Goal: Task Accomplishment & Management: Manage account settings

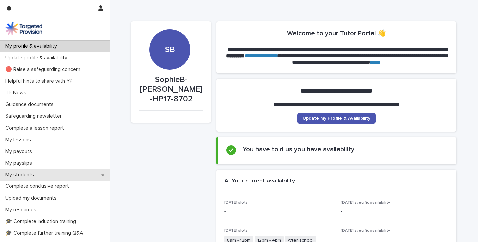
click at [43, 175] on div "My students" at bounding box center [55, 175] width 110 height 12
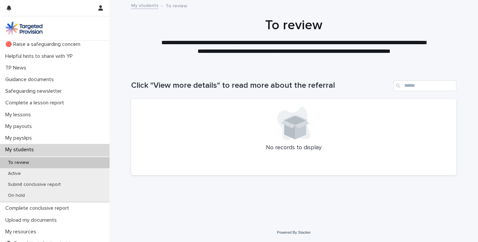
scroll to position [25, 0]
click at [43, 175] on div "Active" at bounding box center [55, 173] width 110 height 11
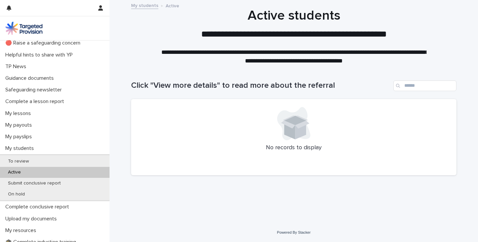
scroll to position [37, 0]
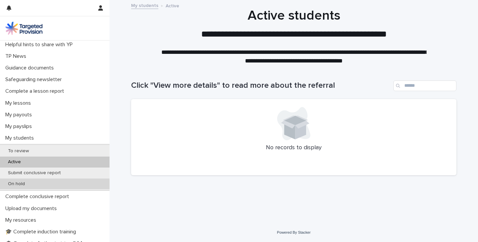
click at [42, 181] on div "On hold" at bounding box center [55, 183] width 110 height 11
